Goal: Task Accomplishment & Management: Complete application form

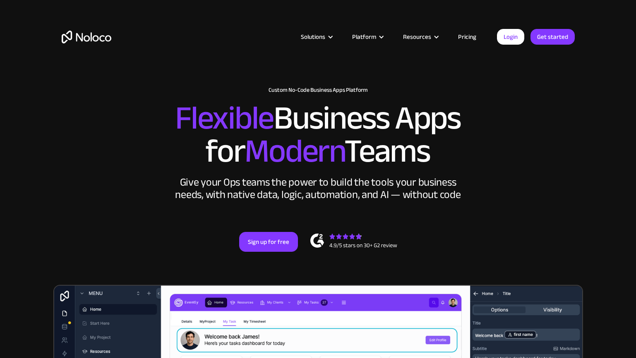
click at [464, 41] on link "Pricing" at bounding box center [467, 36] width 39 height 11
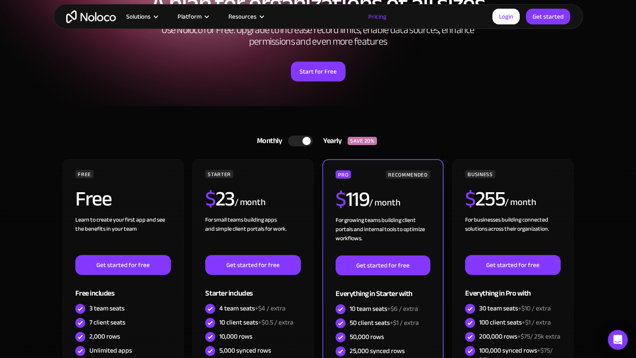
scroll to position [99, 0]
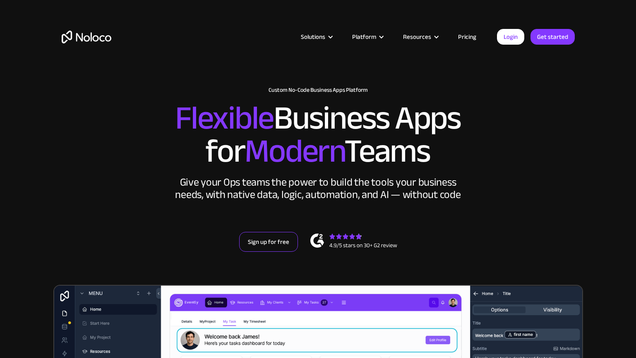
click at [262, 243] on link "Sign up for free" at bounding box center [268, 242] width 59 height 20
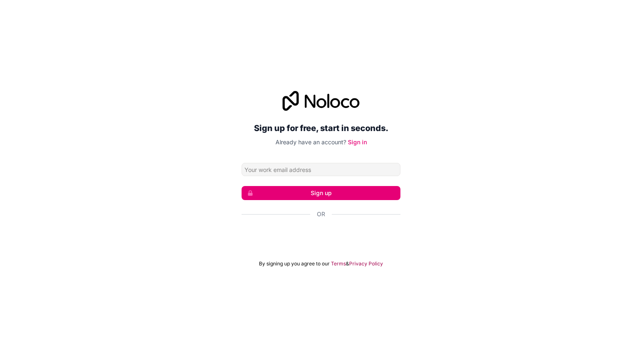
click at [281, 246] on div at bounding box center [321, 238] width 159 height 19
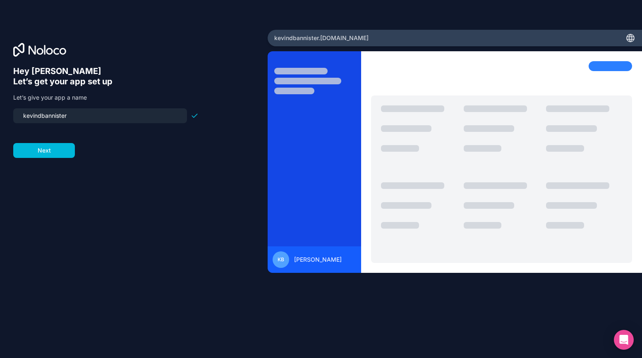
click at [77, 140] on form "kevindbannister Next" at bounding box center [105, 133] width 185 height 50
click at [54, 149] on button "Next" at bounding box center [44, 150] width 62 height 15
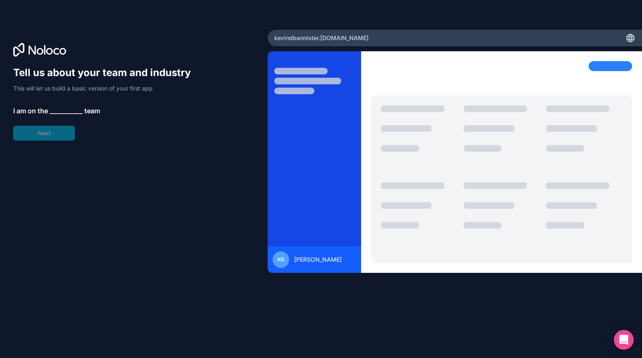
click at [62, 106] on span "__________" at bounding box center [66, 111] width 33 height 10
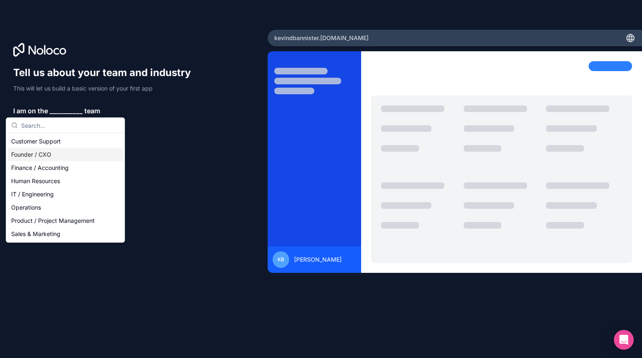
click at [56, 155] on div "Founder / CXO" at bounding box center [65, 154] width 115 height 13
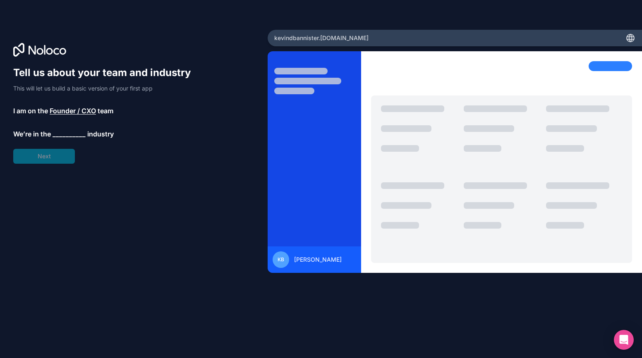
drag, startPoint x: 49, startPoint y: 148, endPoint x: 53, endPoint y: 160, distance: 12.2
click at [49, 148] on div "Tell us about your team and industry This will let us build a basic version of …" at bounding box center [105, 115] width 185 height 98
click at [65, 134] on span "__________" at bounding box center [69, 134] width 33 height 10
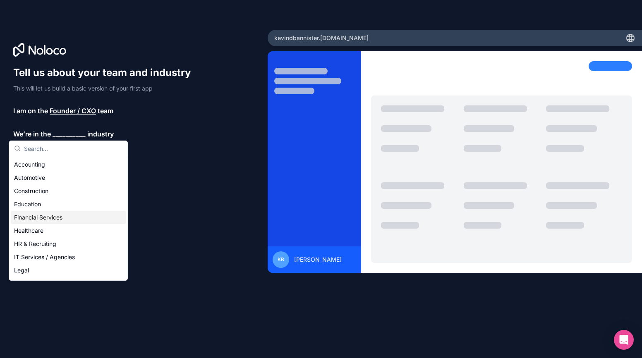
click at [42, 217] on div "Financial Services" at bounding box center [68, 217] width 115 height 13
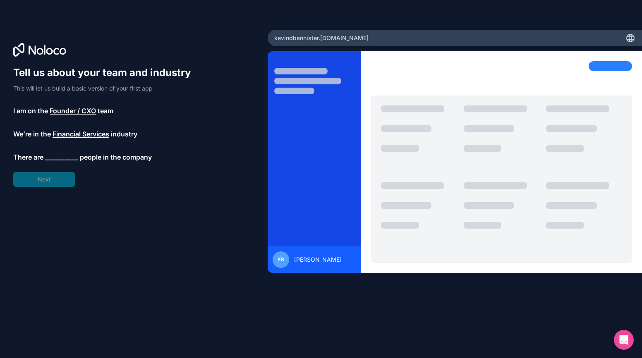
click at [56, 161] on span "__________" at bounding box center [61, 157] width 33 height 10
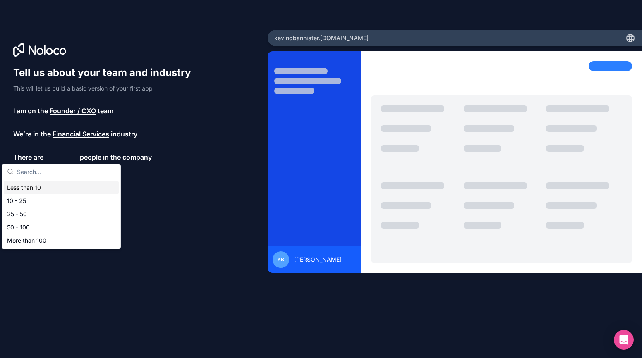
click at [48, 191] on div "Less than 10" at bounding box center [61, 187] width 115 height 13
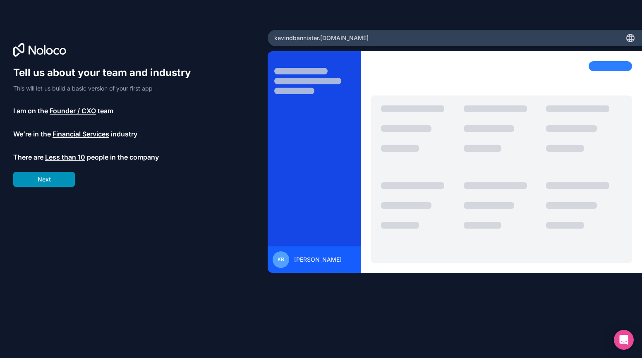
click at [50, 184] on button "Next" at bounding box center [44, 179] width 62 height 15
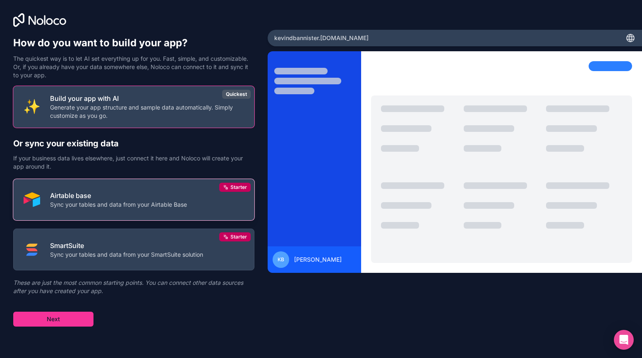
click at [115, 205] on p "Sync your tables and data from your Airtable Base" at bounding box center [118, 205] width 137 height 8
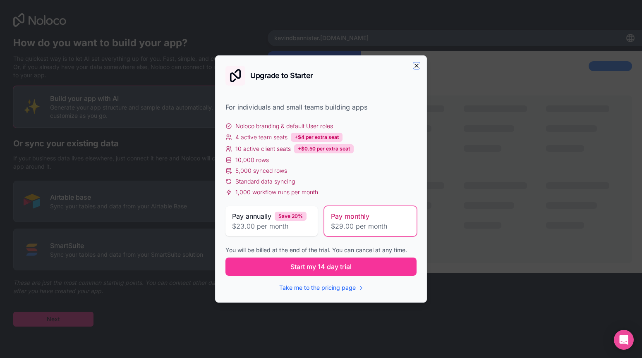
click at [418, 68] on icon "button" at bounding box center [417, 66] width 7 height 7
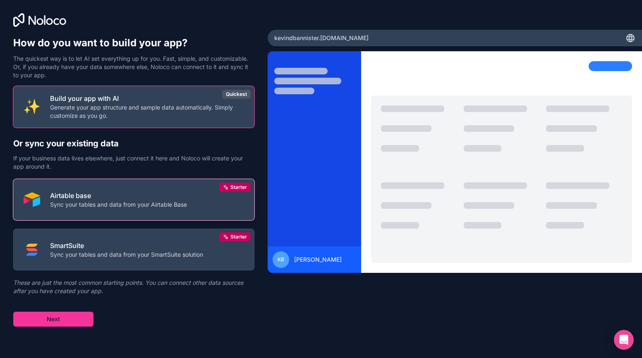
click at [140, 198] on p "Airtable base" at bounding box center [118, 196] width 137 height 10
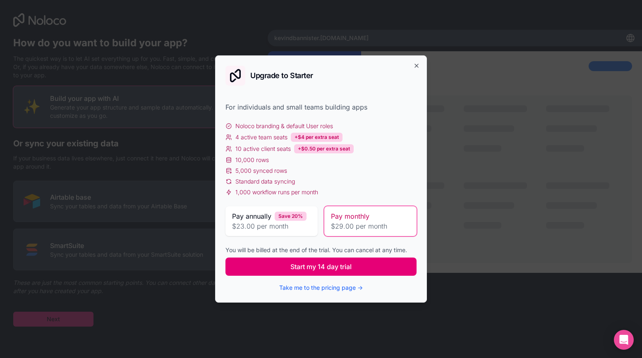
click at [325, 260] on button "Start my 14 day trial" at bounding box center [321, 267] width 191 height 18
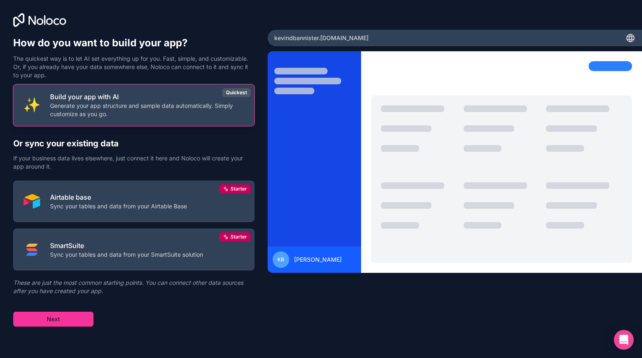
click at [122, 113] on p "Generate your app structure and sample data automatically. Simply customize as …" at bounding box center [147, 110] width 194 height 17
click at [223, 99] on p "Build your app with AI" at bounding box center [147, 97] width 194 height 10
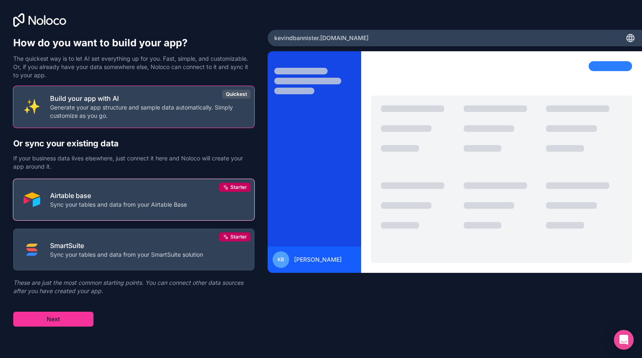
click at [169, 189] on button "Airtable base Sync your tables and data from your Airtable Base Starter" at bounding box center [133, 200] width 241 height 42
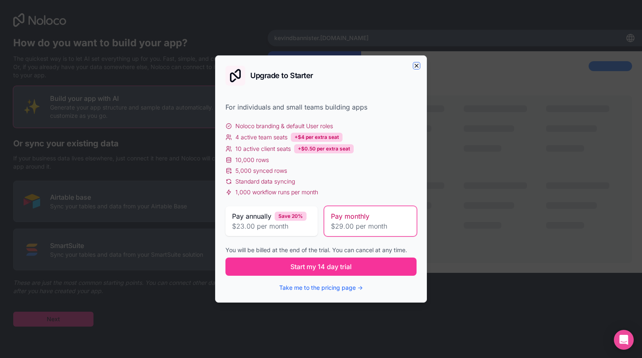
click at [417, 66] on icon "button" at bounding box center [416, 65] width 3 height 3
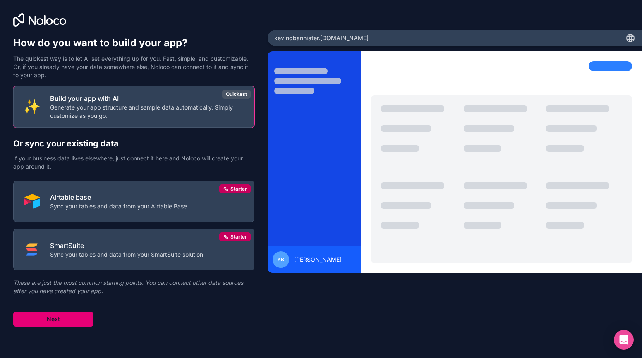
click at [68, 317] on button "Next" at bounding box center [53, 319] width 80 height 15
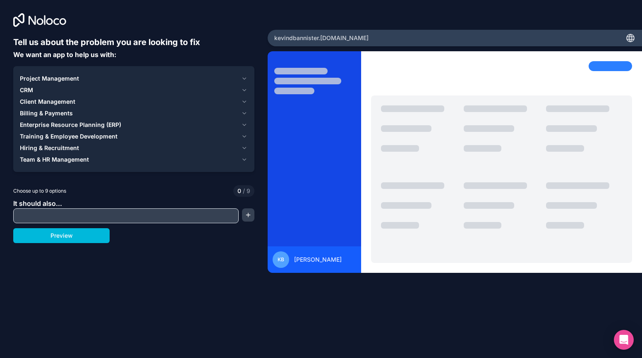
click at [59, 211] on input "text" at bounding box center [125, 216] width 221 height 12
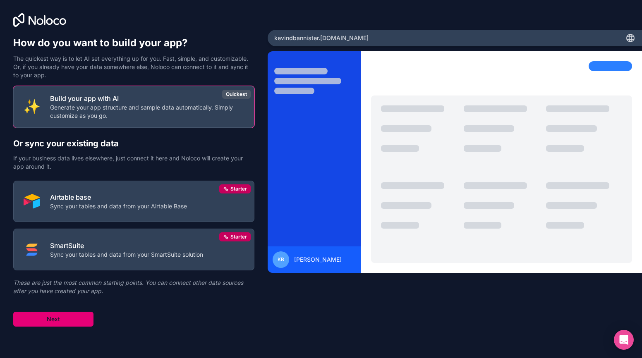
click at [58, 317] on button "Next" at bounding box center [53, 319] width 80 height 15
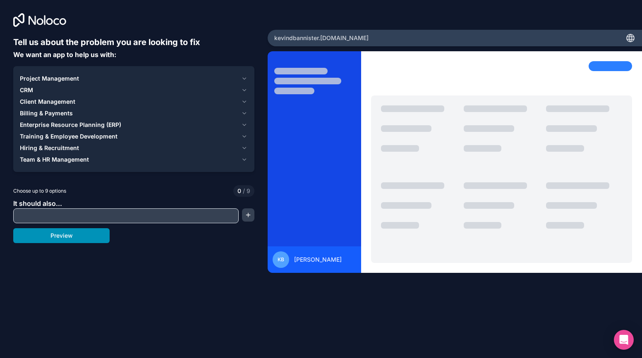
click at [67, 241] on button "Preview" at bounding box center [61, 236] width 96 height 15
click at [46, 98] on span "Client Management" at bounding box center [47, 102] width 55 height 8
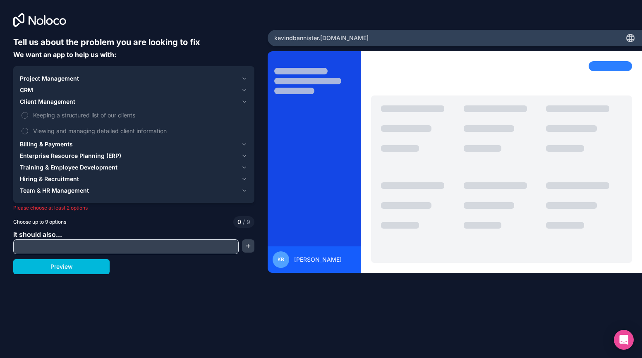
click at [47, 103] on span "Client Management" at bounding box center [47, 102] width 55 height 8
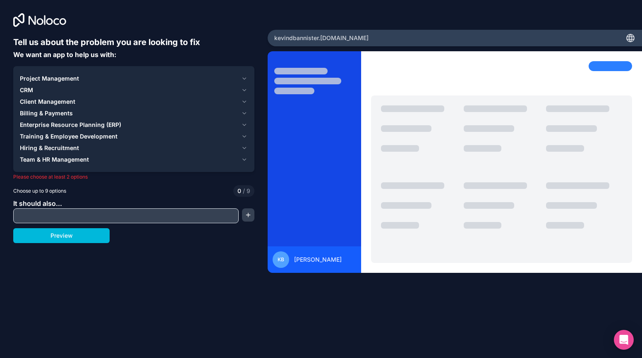
click at [40, 123] on span "Enterprise Resource Planning (ERP)" at bounding box center [70, 125] width 101 height 8
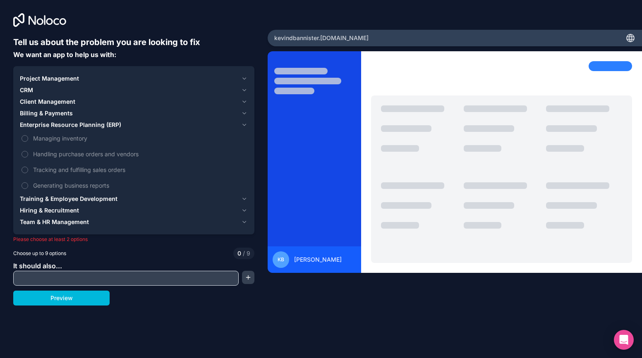
click at [40, 125] on span "Enterprise Resource Planning (ERP)" at bounding box center [70, 125] width 101 height 8
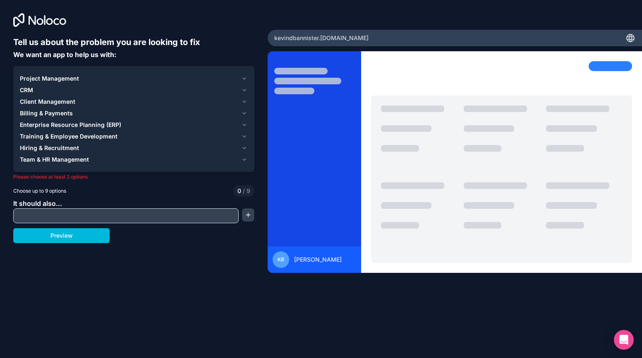
click at [40, 135] on span "Training & Employee Development" at bounding box center [69, 136] width 98 height 8
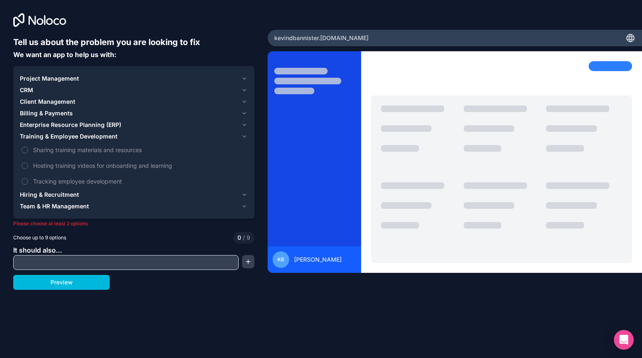
click at [40, 135] on span "Training & Employee Development" at bounding box center [69, 136] width 98 height 8
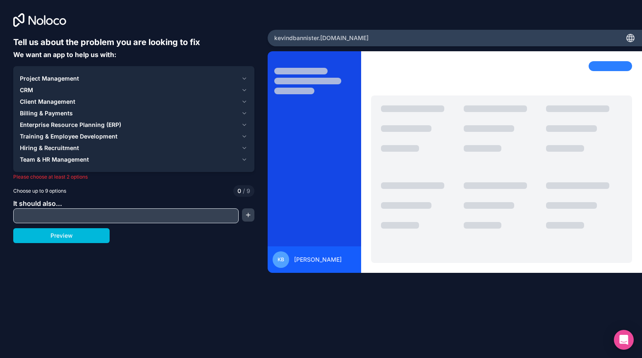
click at [40, 157] on span "Team & HR Management" at bounding box center [54, 160] width 69 height 8
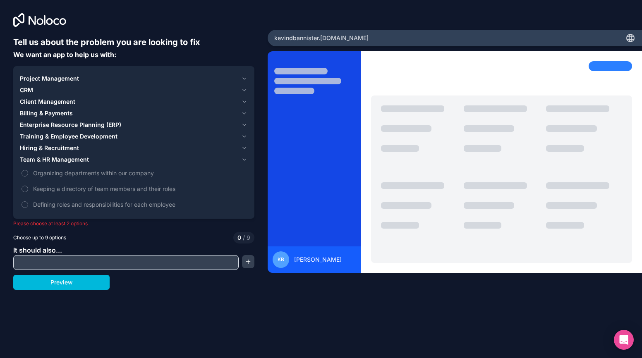
click at [40, 157] on span "Team & HR Management" at bounding box center [54, 160] width 69 height 8
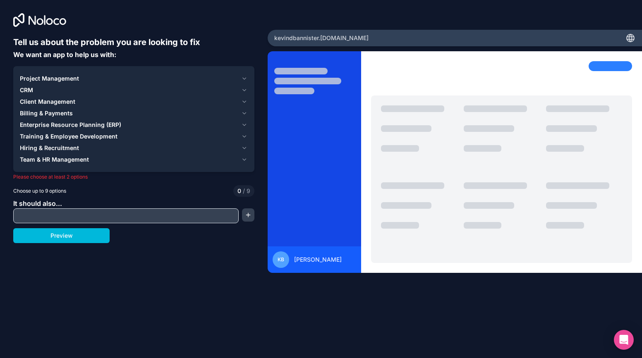
click at [40, 156] on span "Team & HR Management" at bounding box center [54, 160] width 69 height 8
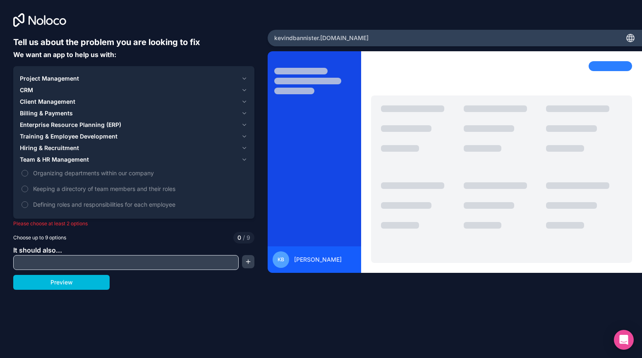
click at [36, 168] on label "Organizing departments within our company" at bounding box center [134, 173] width 228 height 15
click at [28, 170] on button "Organizing departments within our company" at bounding box center [25, 173] width 7 height 7
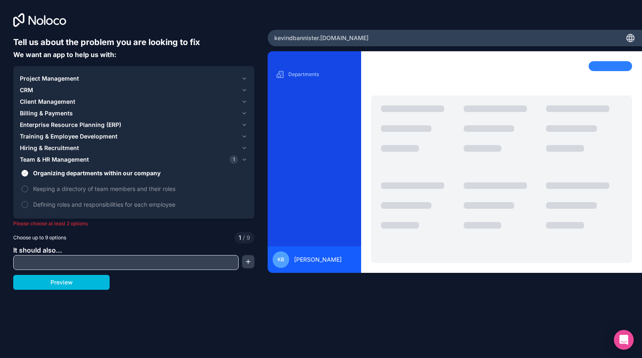
click at [49, 202] on span "Defining roles and responsibilities for each employee" at bounding box center [139, 204] width 213 height 9
click at [28, 202] on button "Defining roles and responsibilities for each employee" at bounding box center [25, 205] width 7 height 7
click at [49, 205] on span "Defining roles and responsibilities for each employee" at bounding box center [139, 204] width 213 height 9
click at [28, 205] on button "Defining roles and responsibilities for each employee" at bounding box center [25, 205] width 7 height 7
click at [48, 207] on span "Defining roles and responsibilities for each employee" at bounding box center [139, 204] width 213 height 9
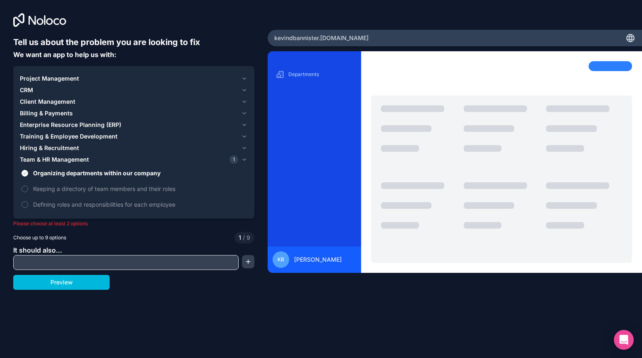
click at [28, 207] on button "Defining roles and responsibilities for each employee" at bounding box center [25, 205] width 7 height 7
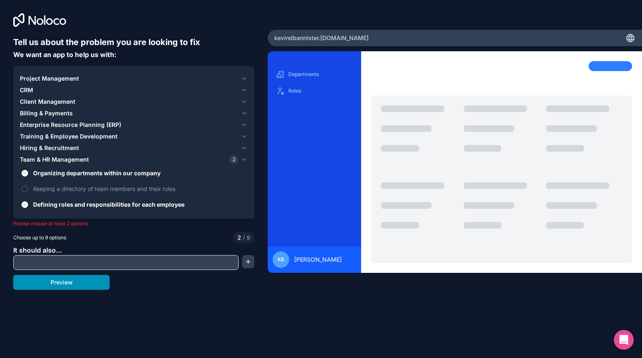
click at [54, 280] on button "Preview" at bounding box center [61, 282] width 96 height 15
